Goal: Find specific page/section: Find specific page/section

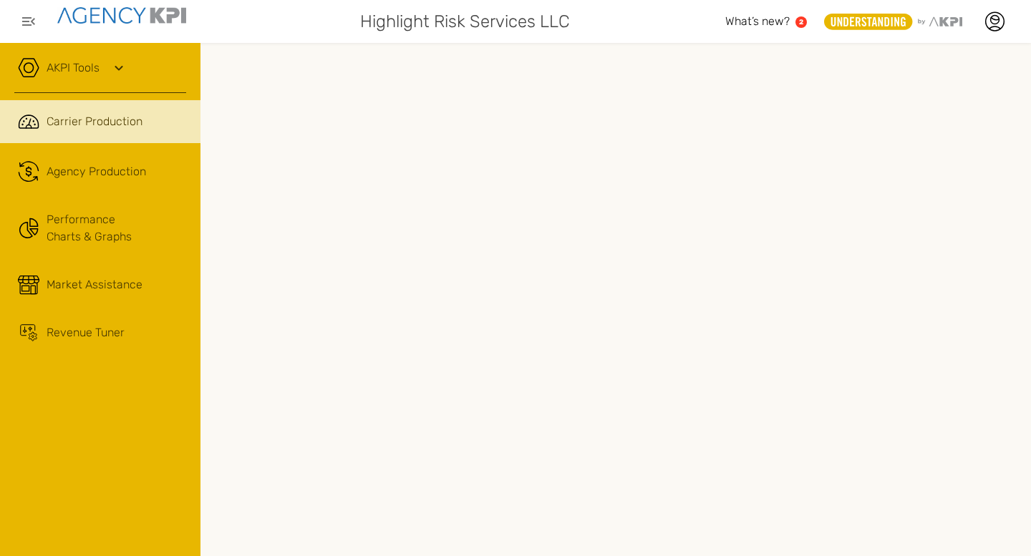
click at [99, 58] on div "AKPI Tools" at bounding box center [100, 75] width 172 height 36
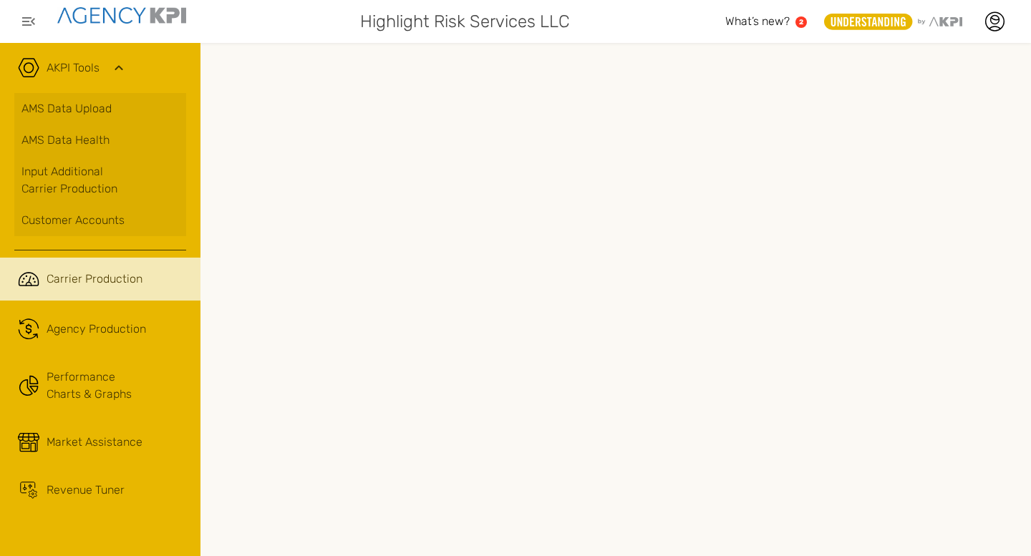
click at [107, 59] on div "AKPI Tools" at bounding box center [100, 75] width 172 height 36
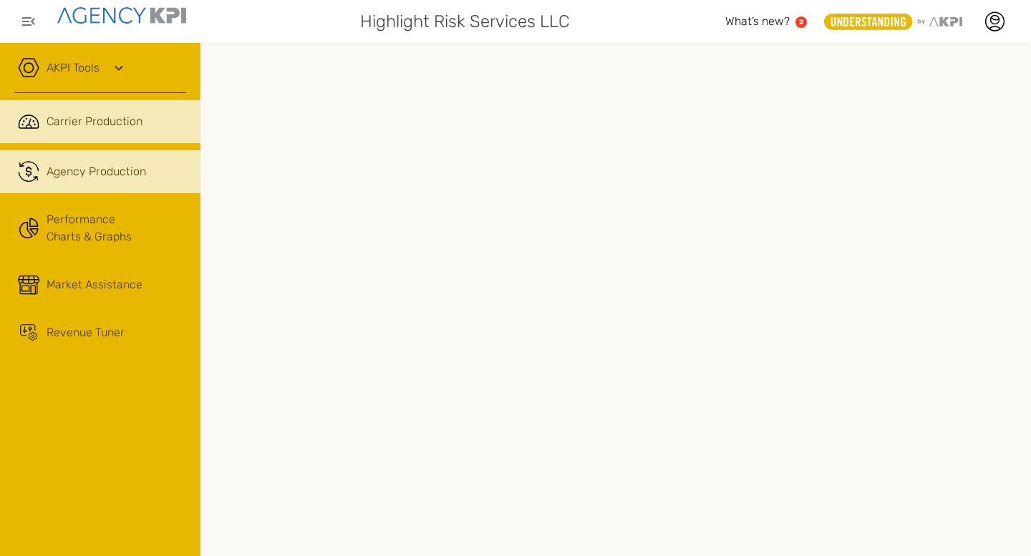
click at [125, 175] on span "Agency Production" at bounding box center [97, 171] width 100 height 17
